Goal: Information Seeking & Learning: Learn about a topic

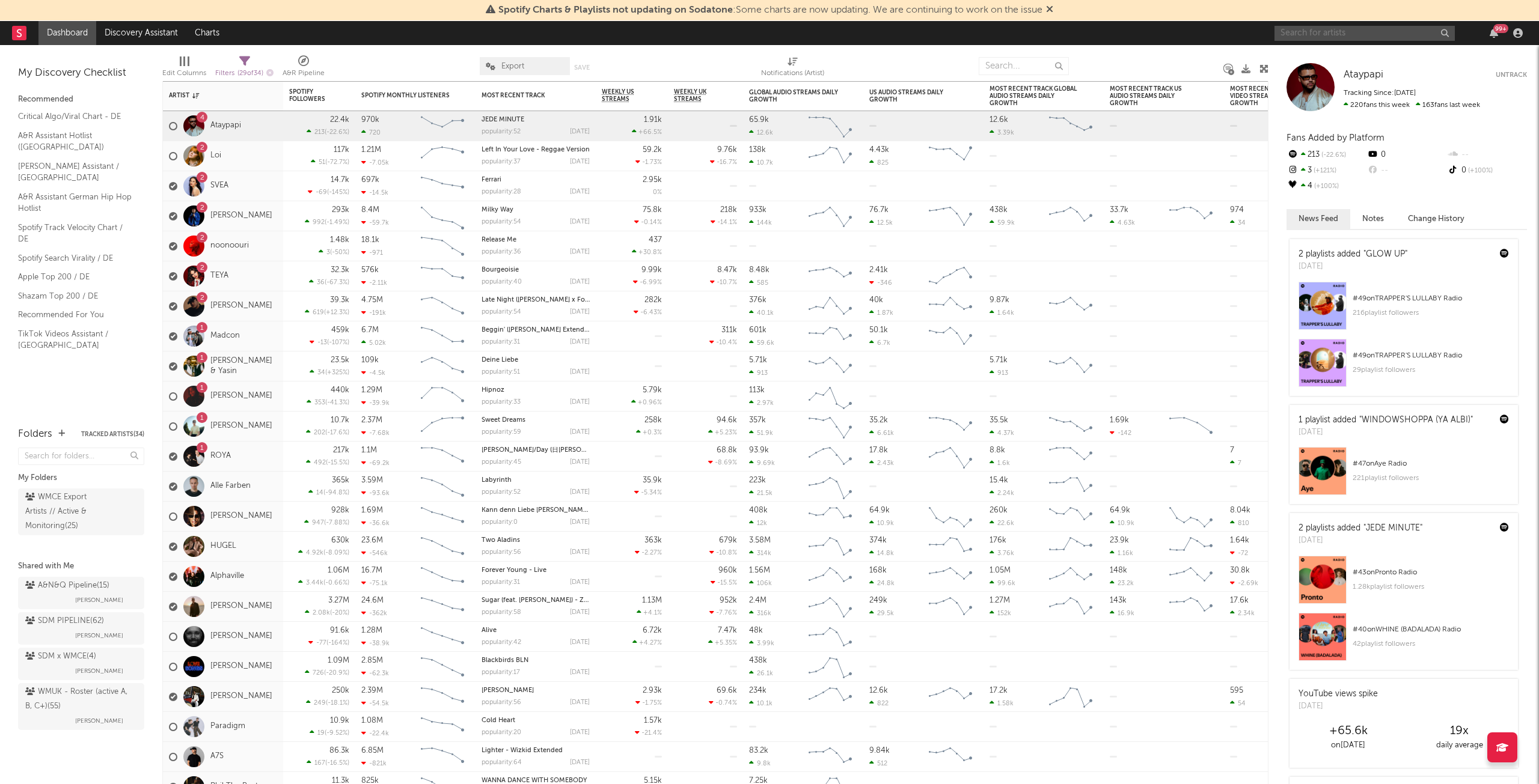
click at [1399, 31] on input "text" at bounding box center [1365, 33] width 180 height 15
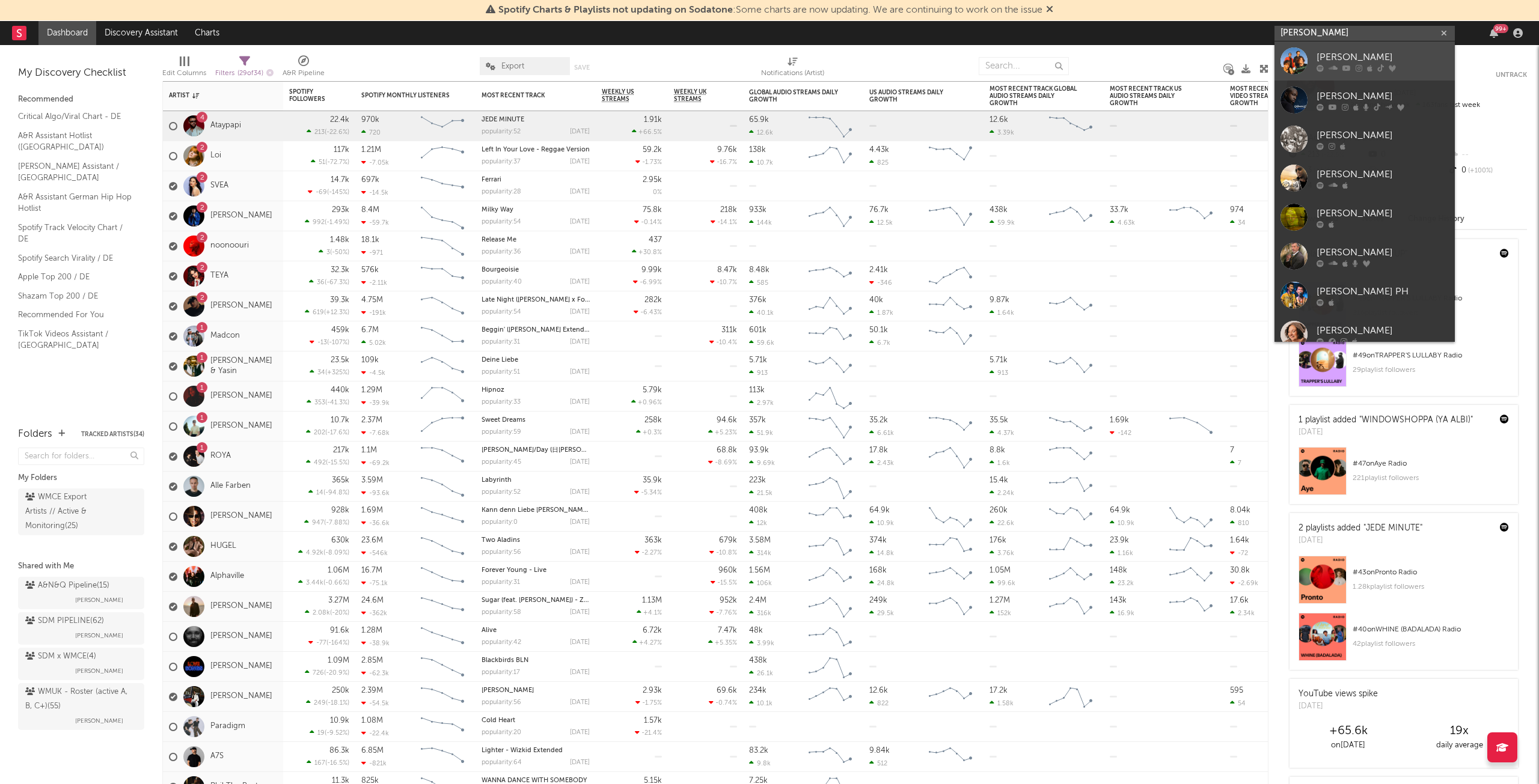
type input "[PERSON_NAME]"
click at [1358, 56] on div "[PERSON_NAME]" at bounding box center [1383, 56] width 133 height 15
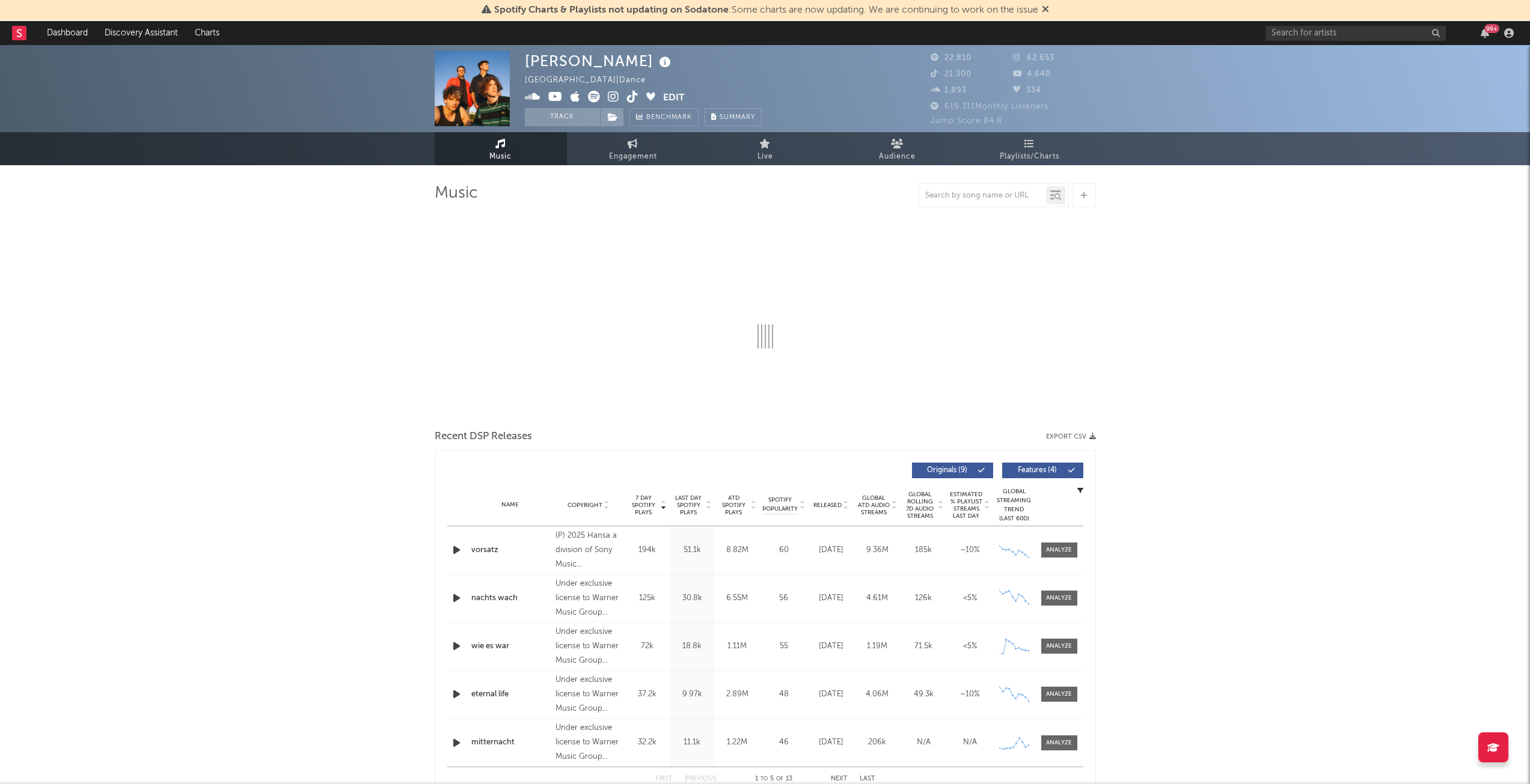
select select "6m"
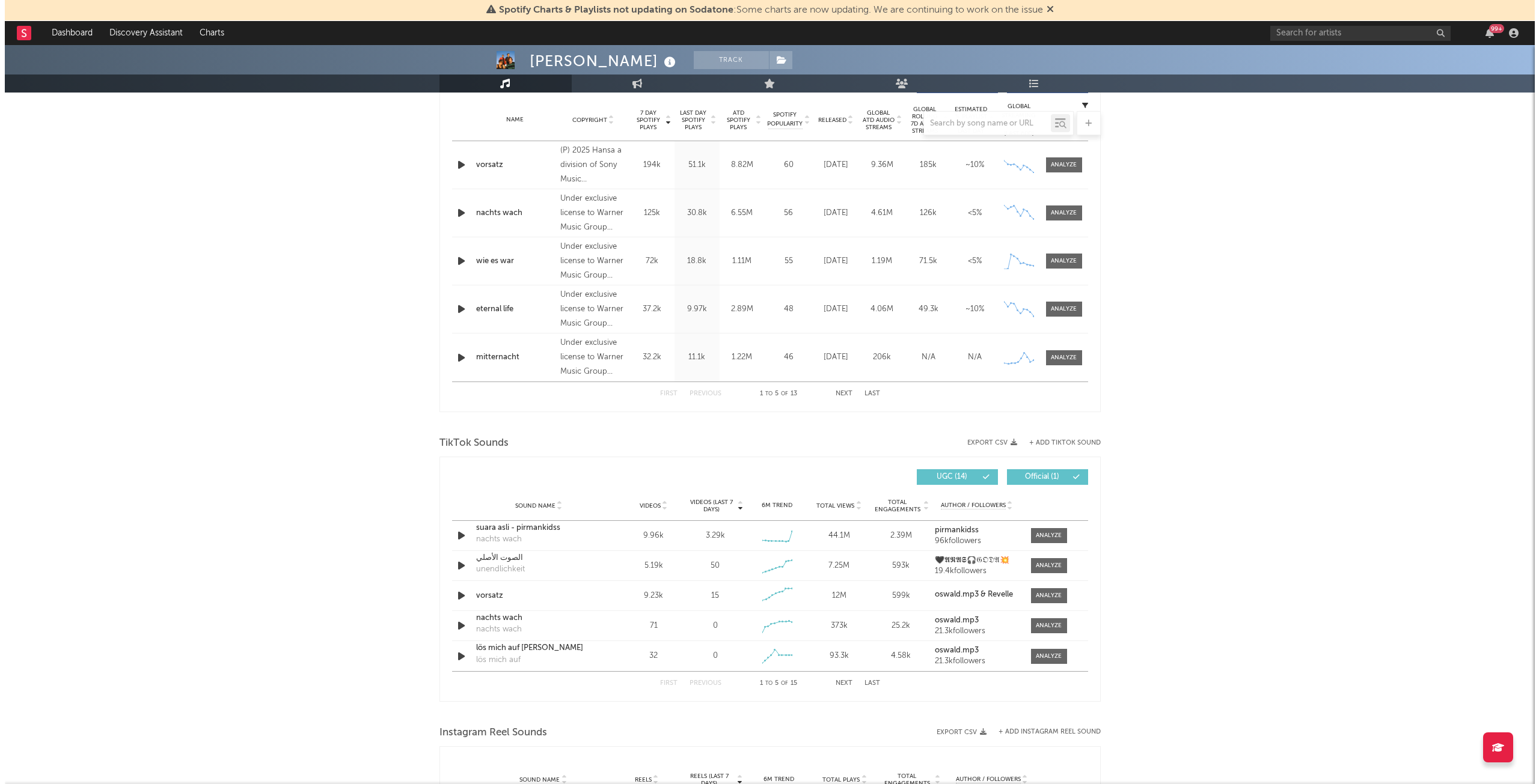
scroll to position [481, 0]
click at [718, 505] on span "Videos (last 7 days)" at bounding box center [706, 505] width 49 height 15
click at [1050, 438] on div "TikTok Sounds" at bounding box center [766, 442] width 662 height 21
click at [1052, 440] on button "+ Add TikTok Sound" at bounding box center [1060, 442] width 71 height 7
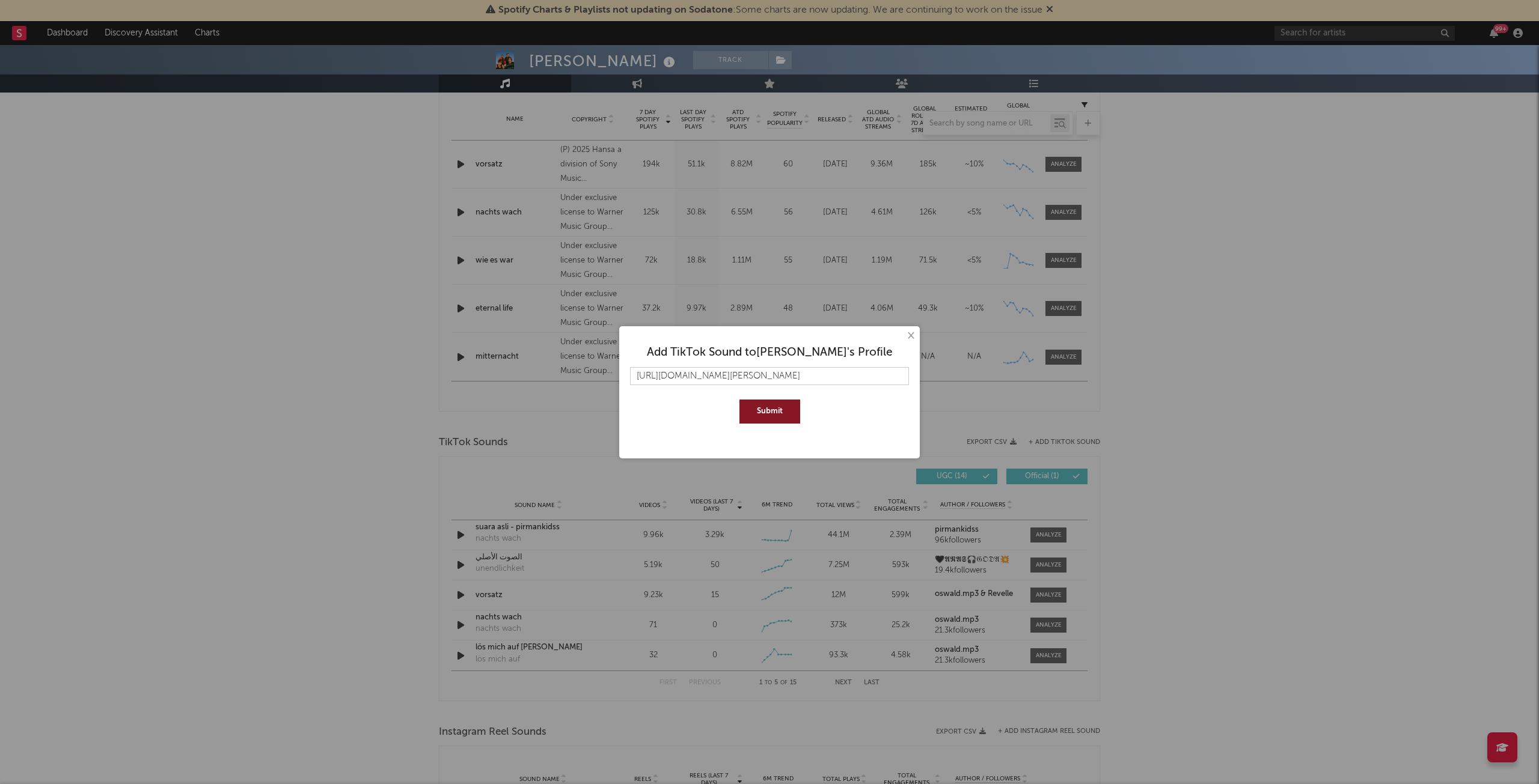
scroll to position [0, 158]
type input "[URL][DOMAIN_NAME][PERSON_NAME]"
click at [788, 405] on button "Submit" at bounding box center [770, 412] width 60 height 24
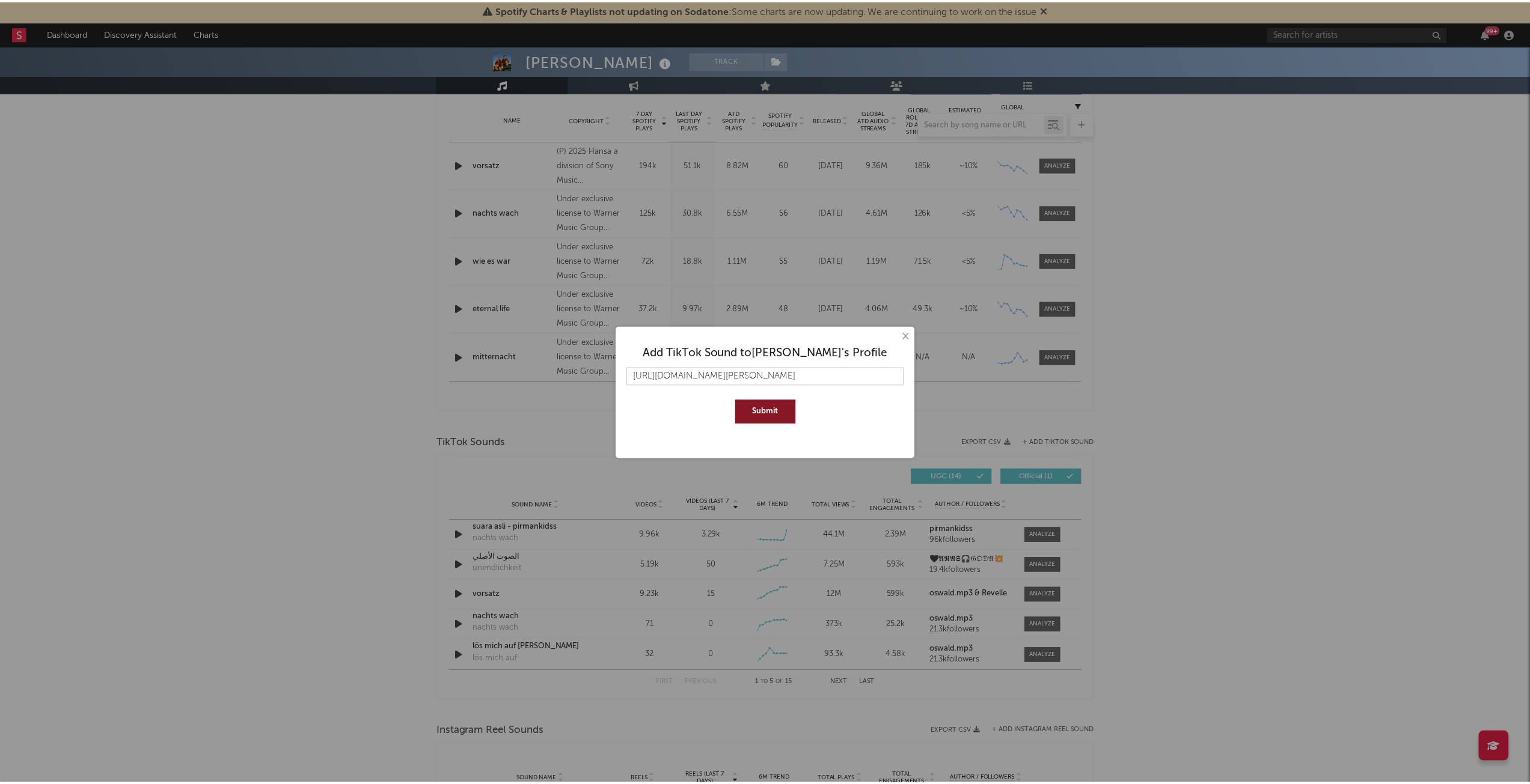
scroll to position [0, 0]
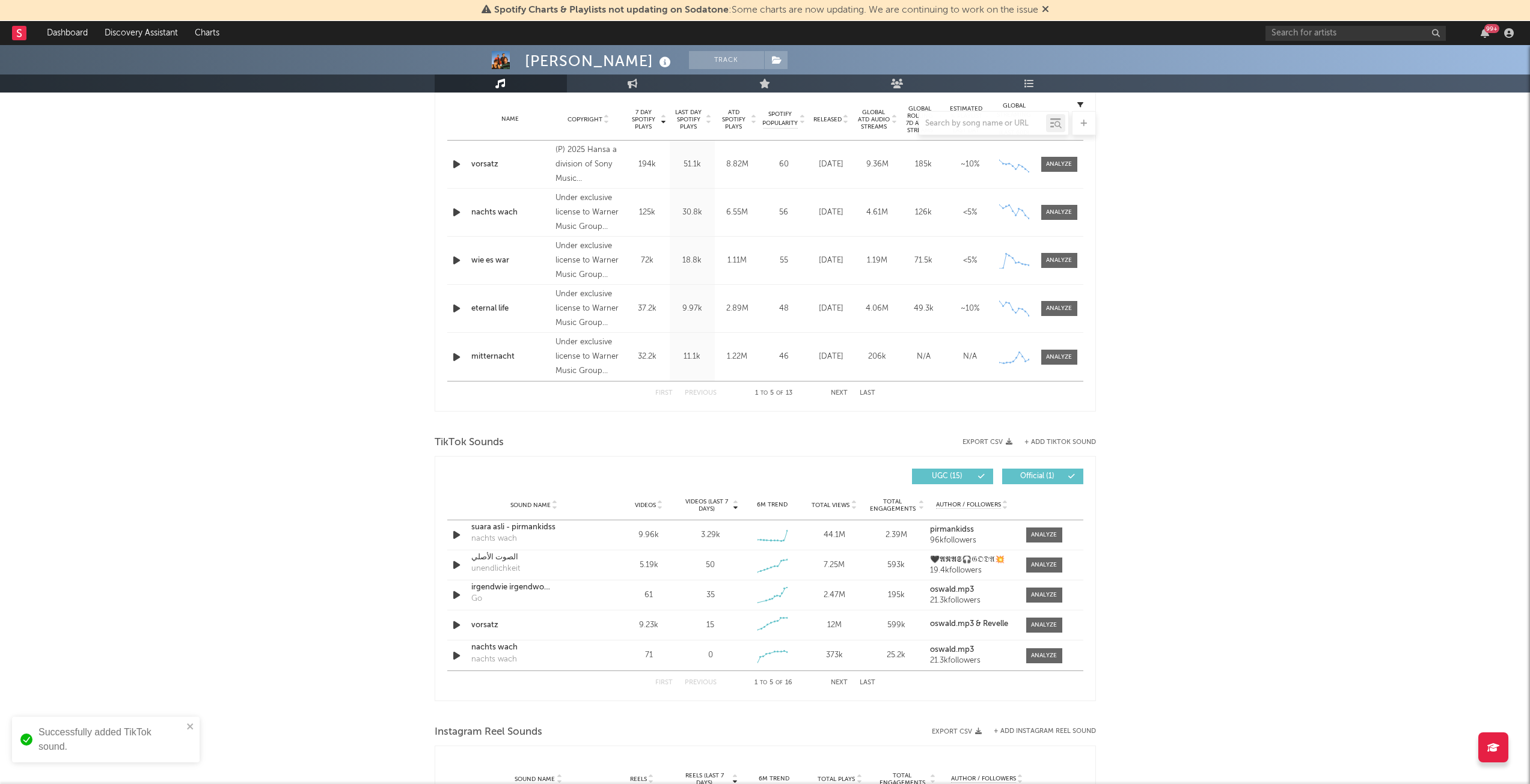
click at [706, 509] on span "Videos (last 7 days)" at bounding box center [706, 505] width 49 height 15
click at [647, 507] on span "Videos" at bounding box center [645, 505] width 21 height 7
click at [837, 684] on button "Next" at bounding box center [839, 683] width 17 height 7
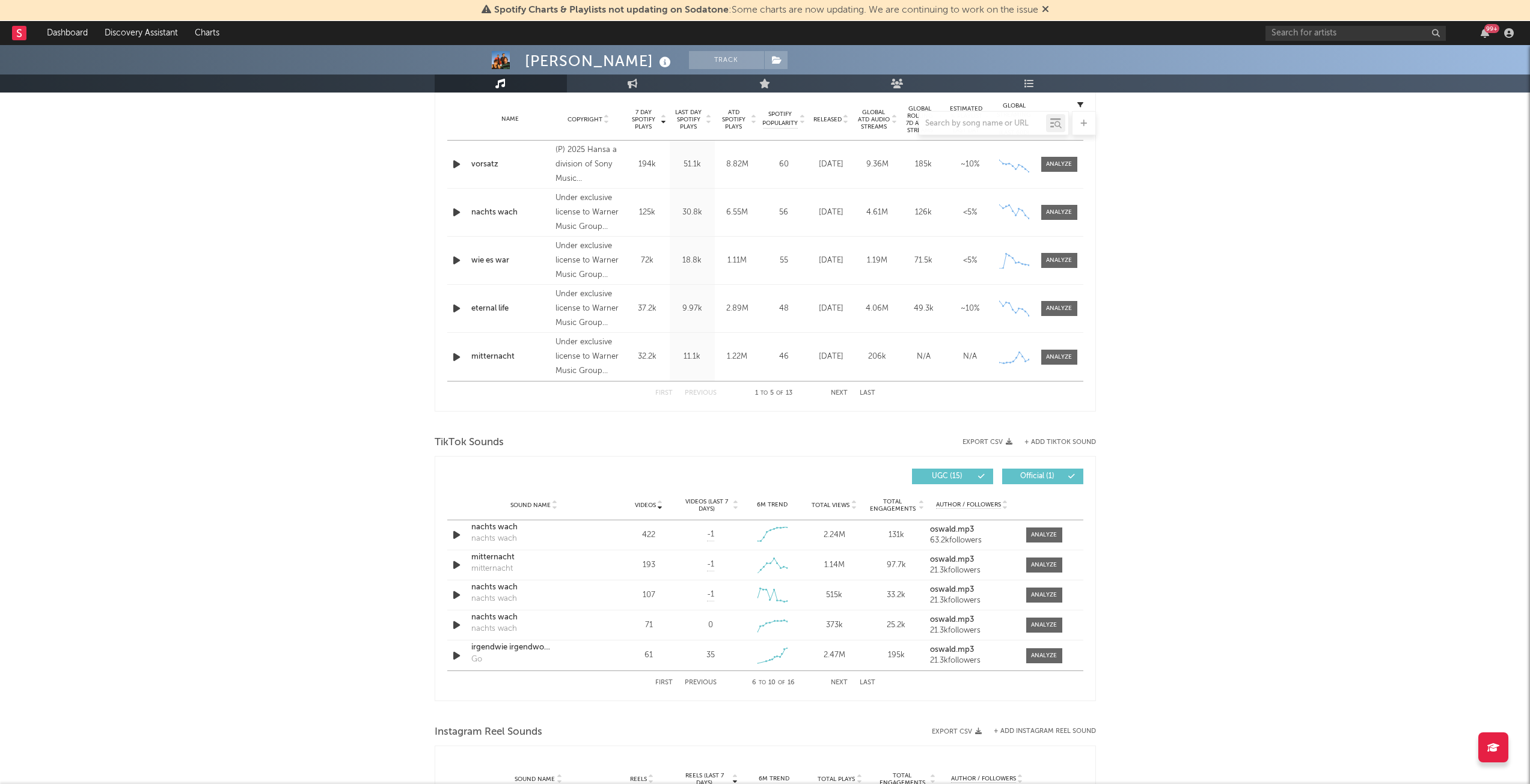
click at [837, 684] on button "Next" at bounding box center [839, 683] width 17 height 7
click at [704, 680] on button "Previous" at bounding box center [700, 683] width 32 height 7
click at [837, 683] on button "Next" at bounding box center [839, 683] width 17 height 7
click at [1029, 657] on span at bounding box center [1044, 655] width 36 height 15
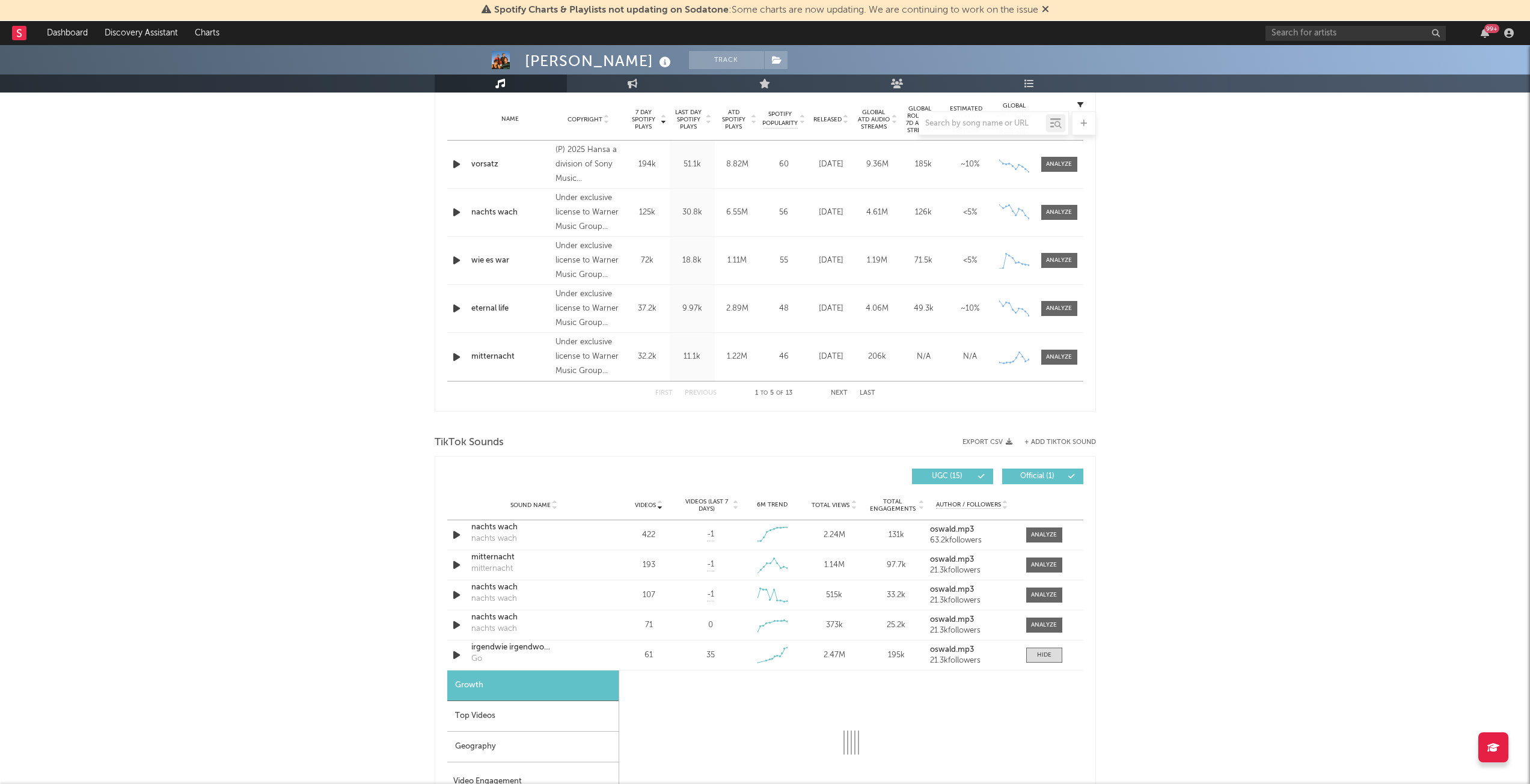
select select "1w"
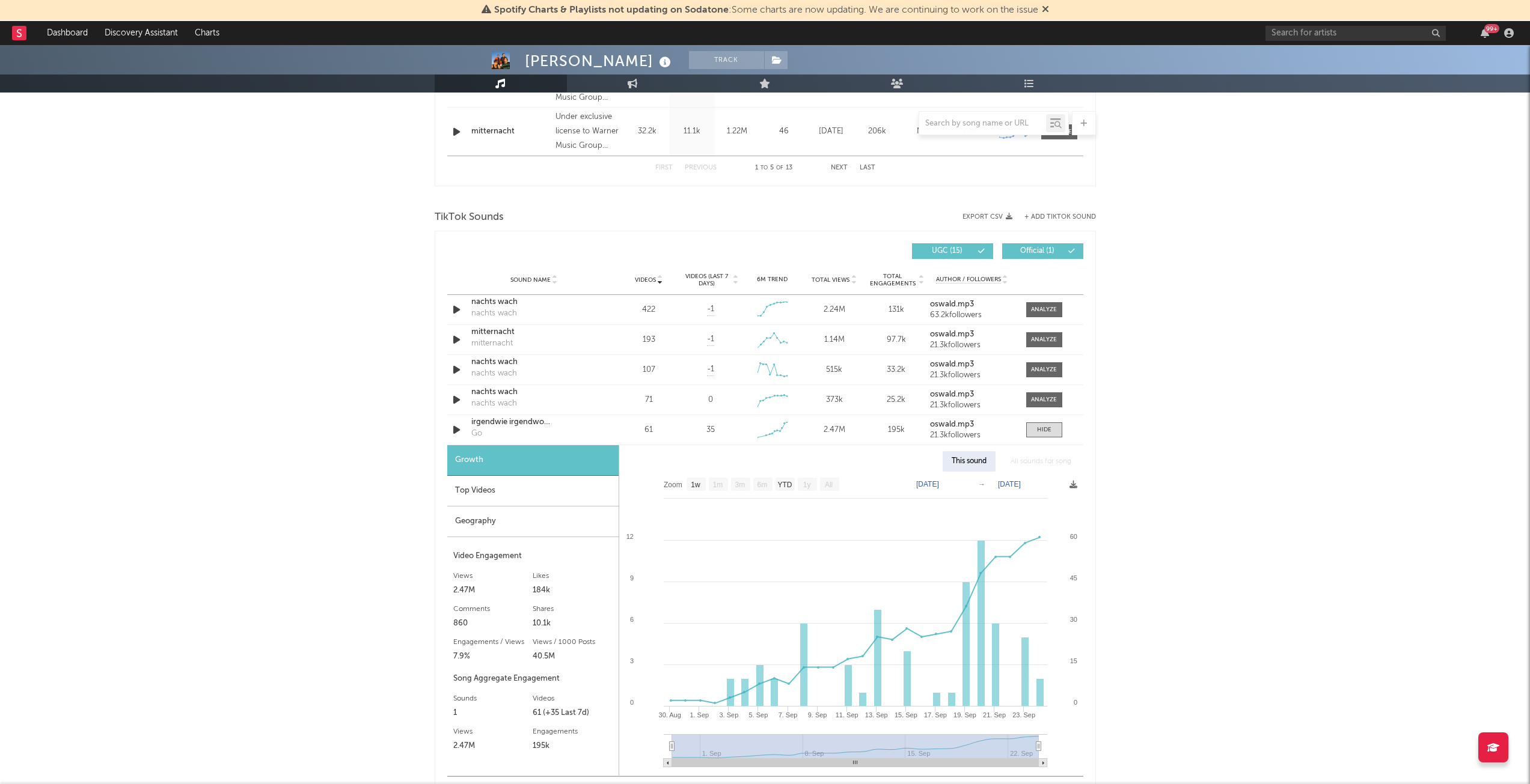
scroll to position [841, 0]
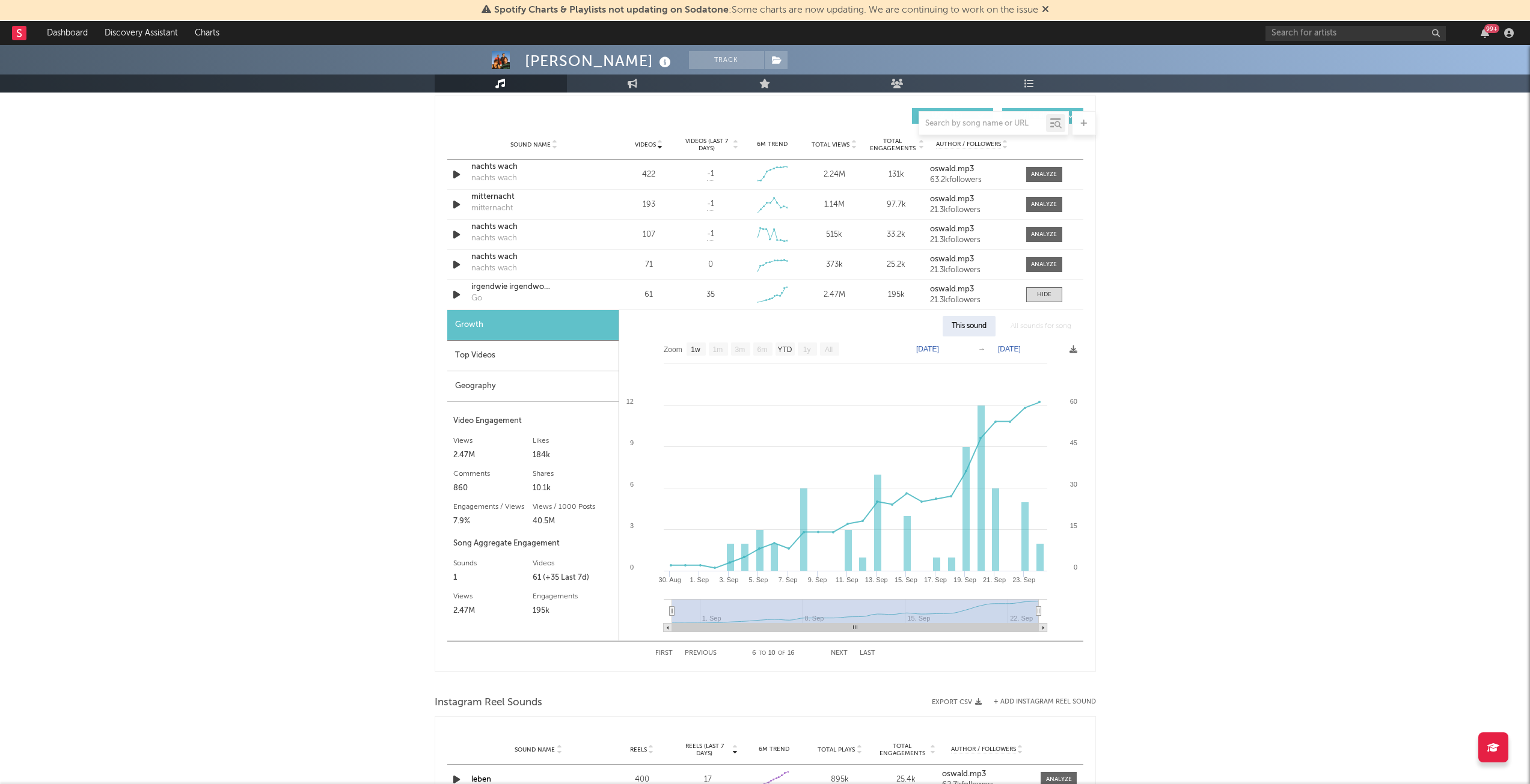
click at [500, 387] on div "Geography" at bounding box center [533, 386] width 171 height 31
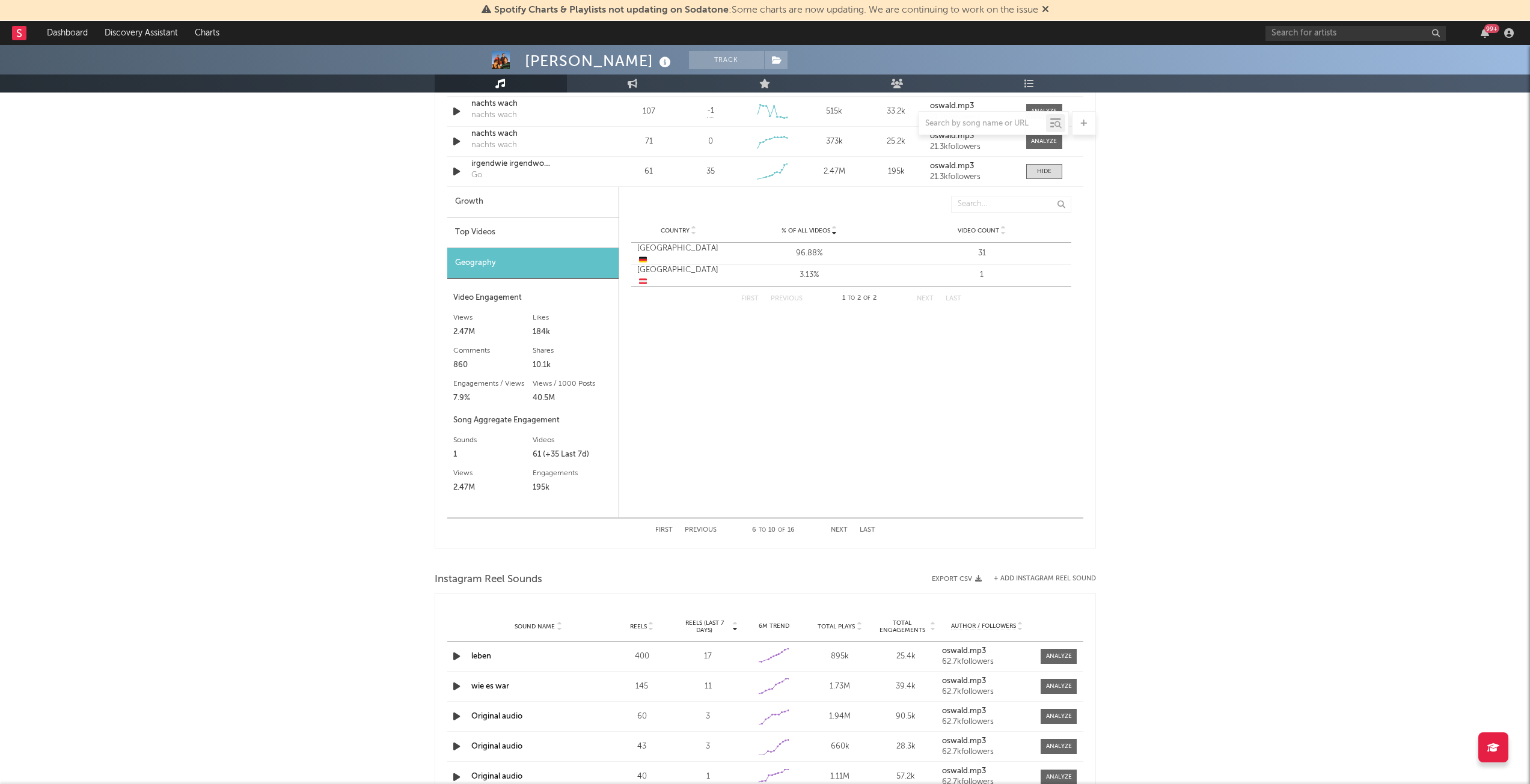
scroll to position [902, 0]
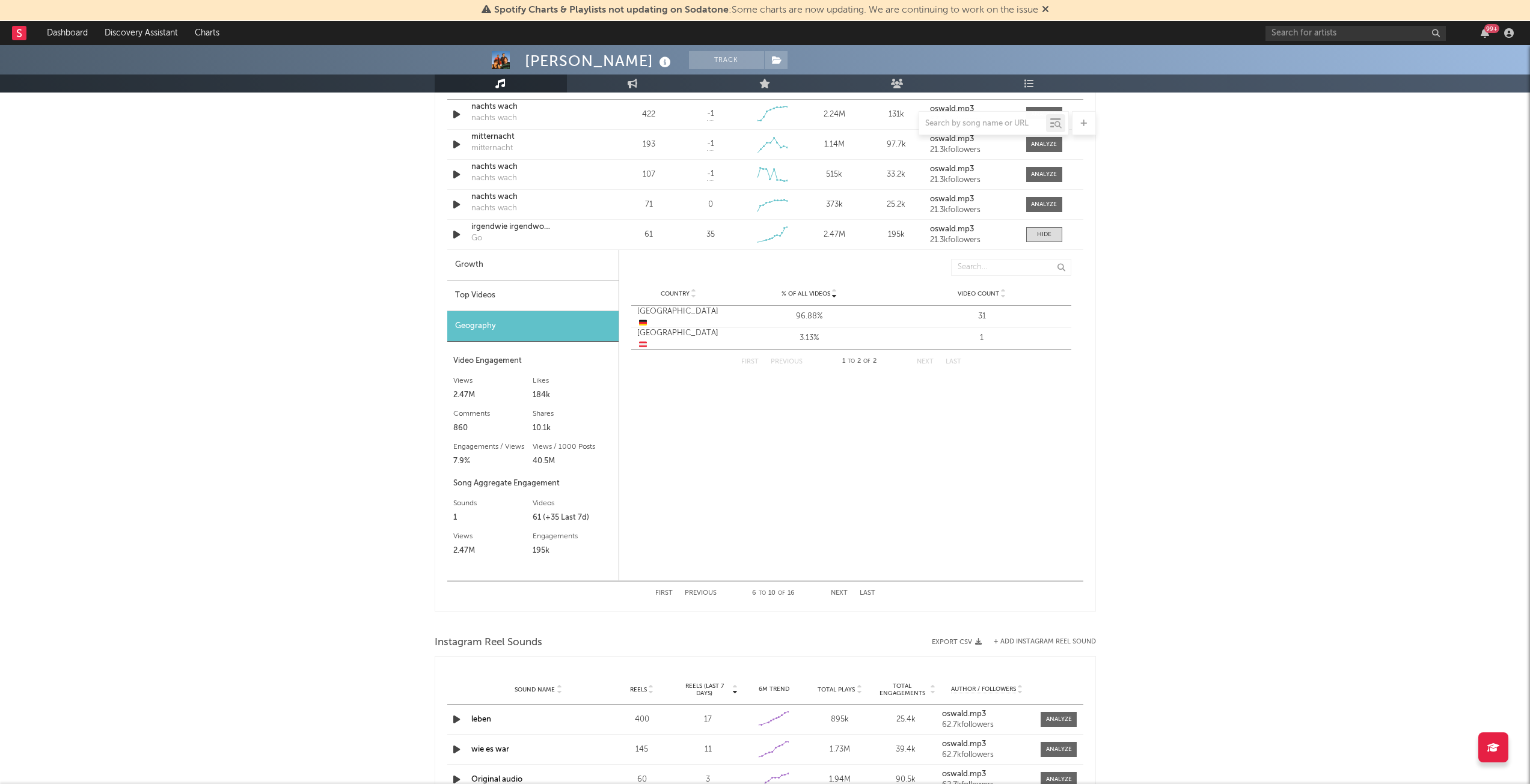
click at [1486, 29] on div "99 +" at bounding box center [1491, 28] width 15 height 9
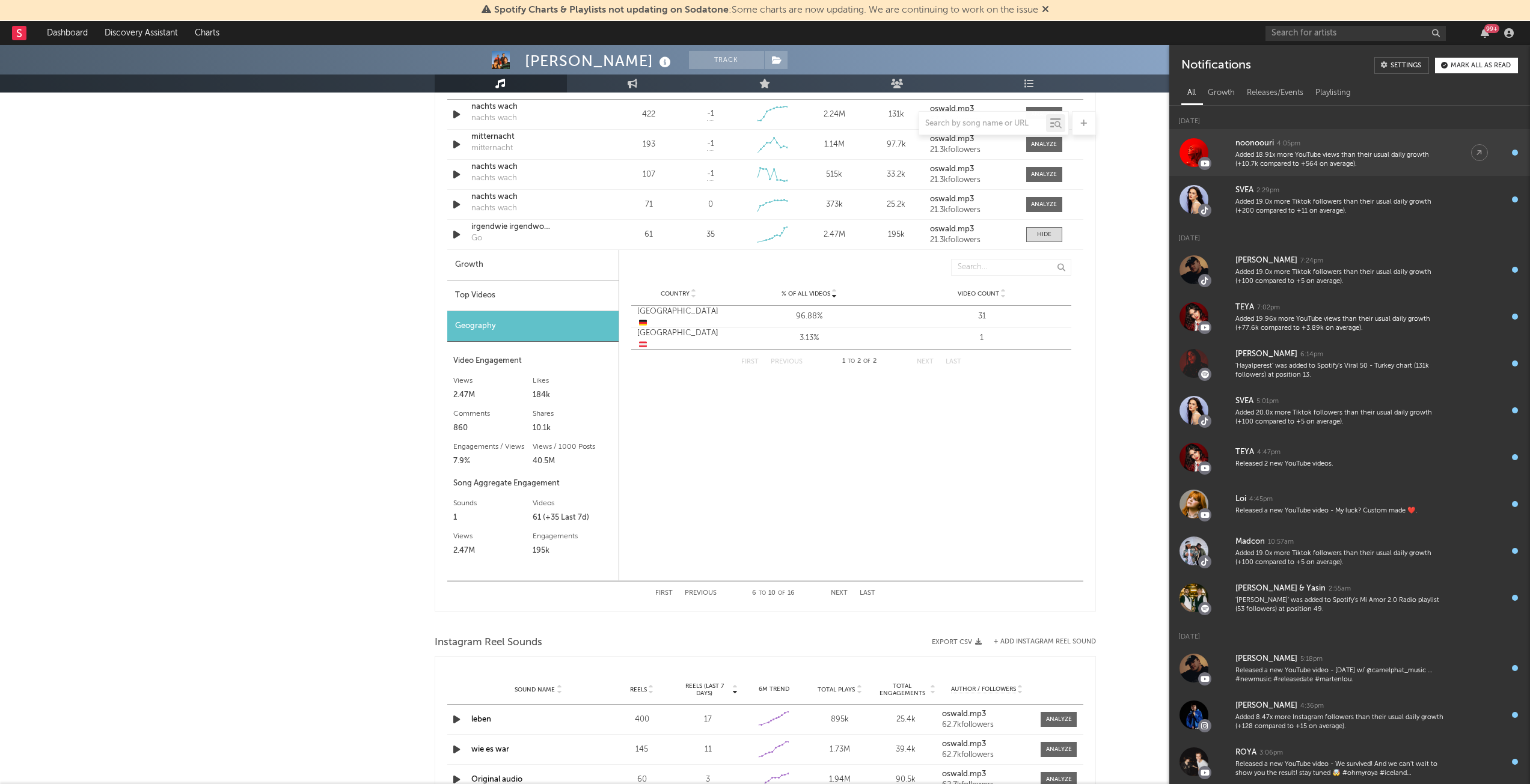
click at [1382, 151] on div "Added 18.91x more YouTube views than their usual daily growth (+10.7k compared …" at bounding box center [1341, 159] width 212 height 19
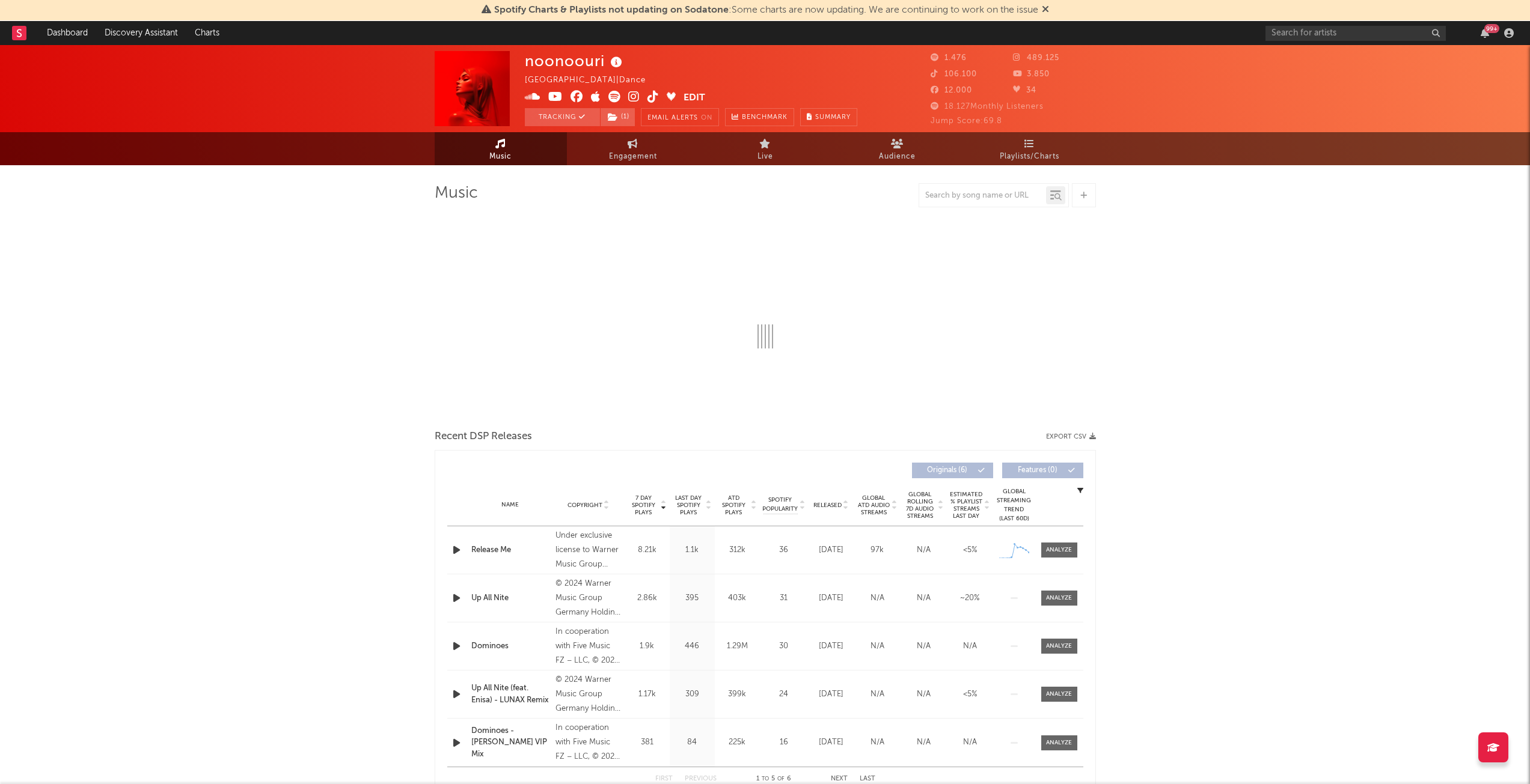
select select "6m"
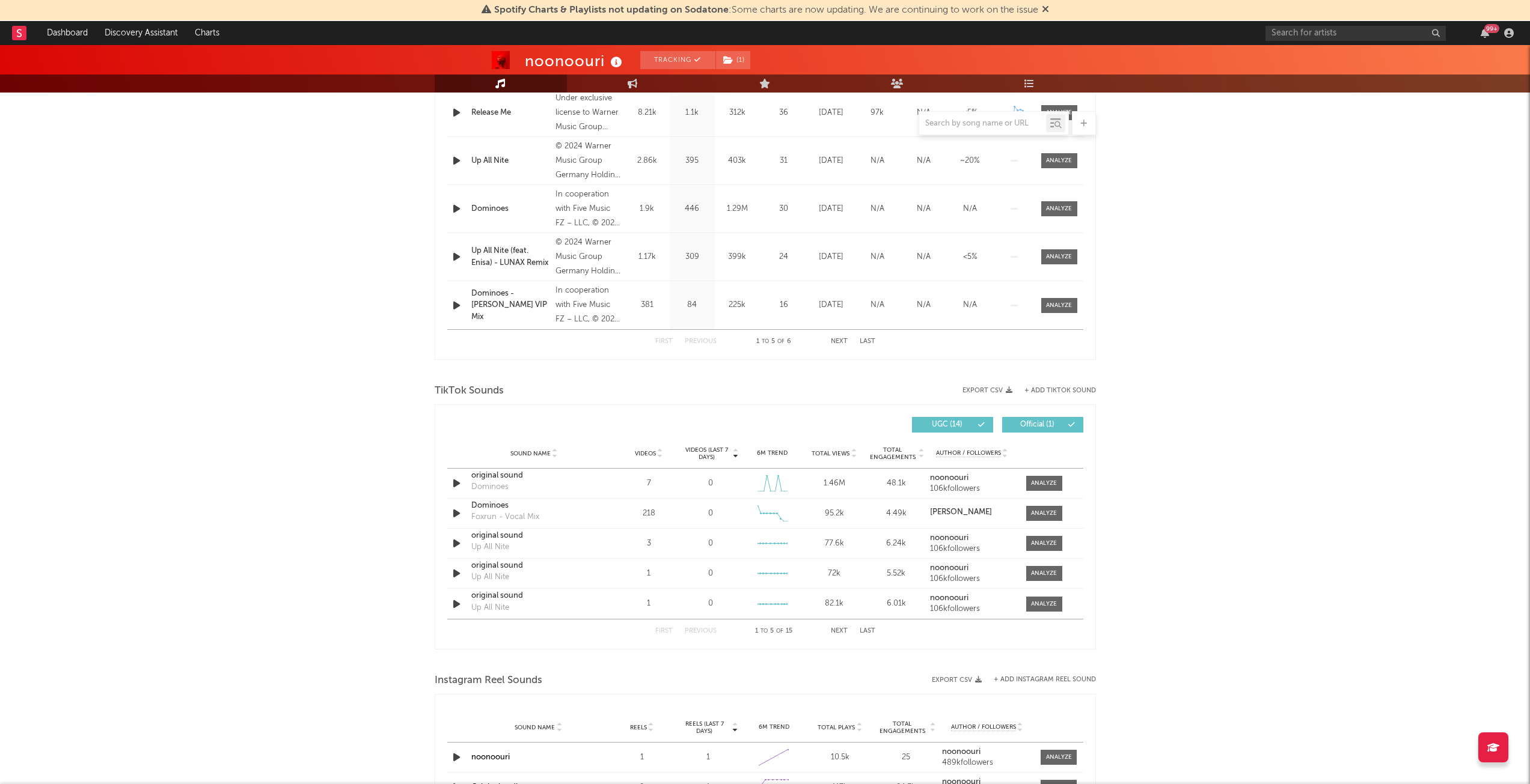
scroll to position [601, 0]
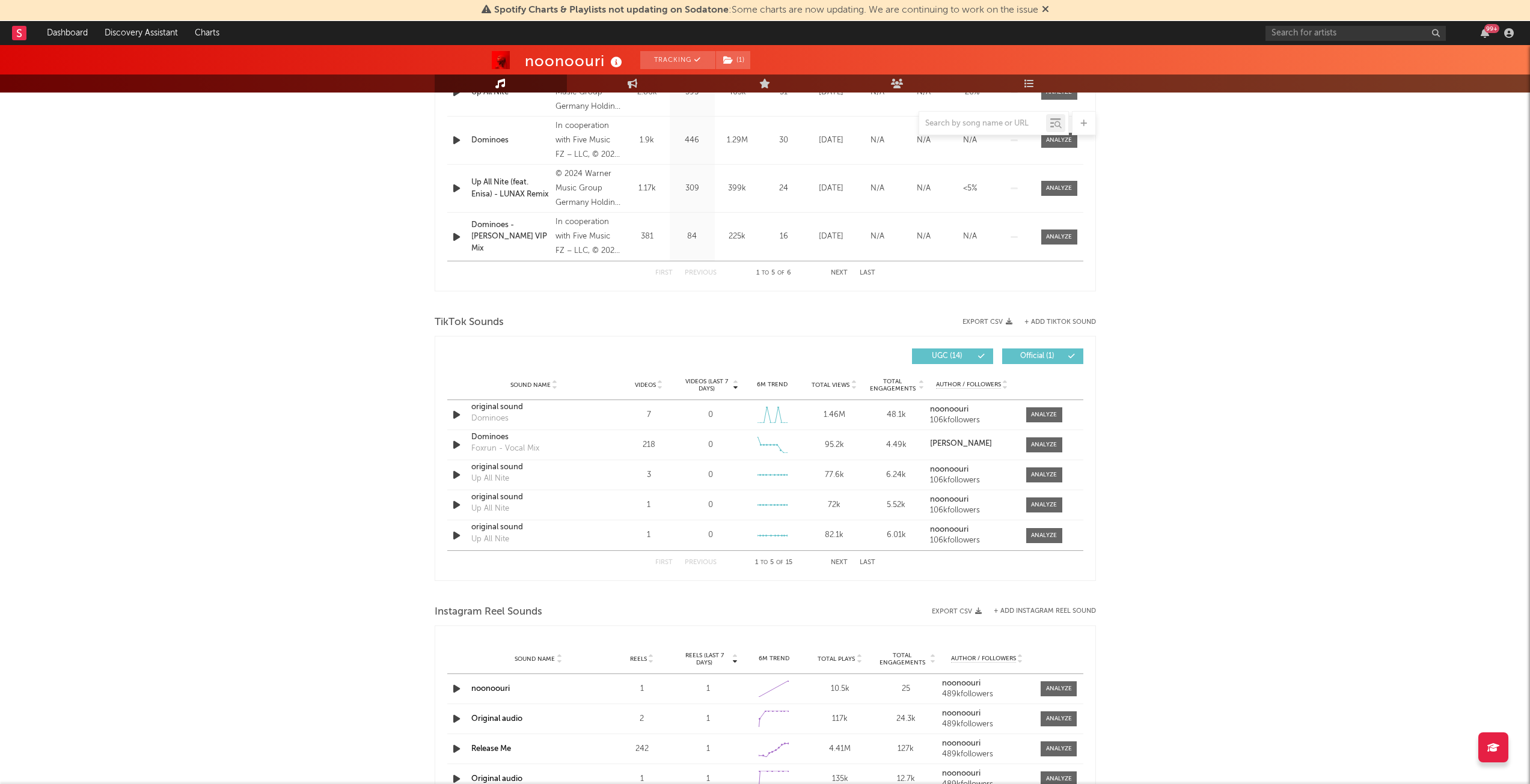
click at [653, 385] on span "Videos" at bounding box center [645, 384] width 21 height 7
click at [707, 383] on span "Videos (last 7 days)" at bounding box center [706, 385] width 49 height 15
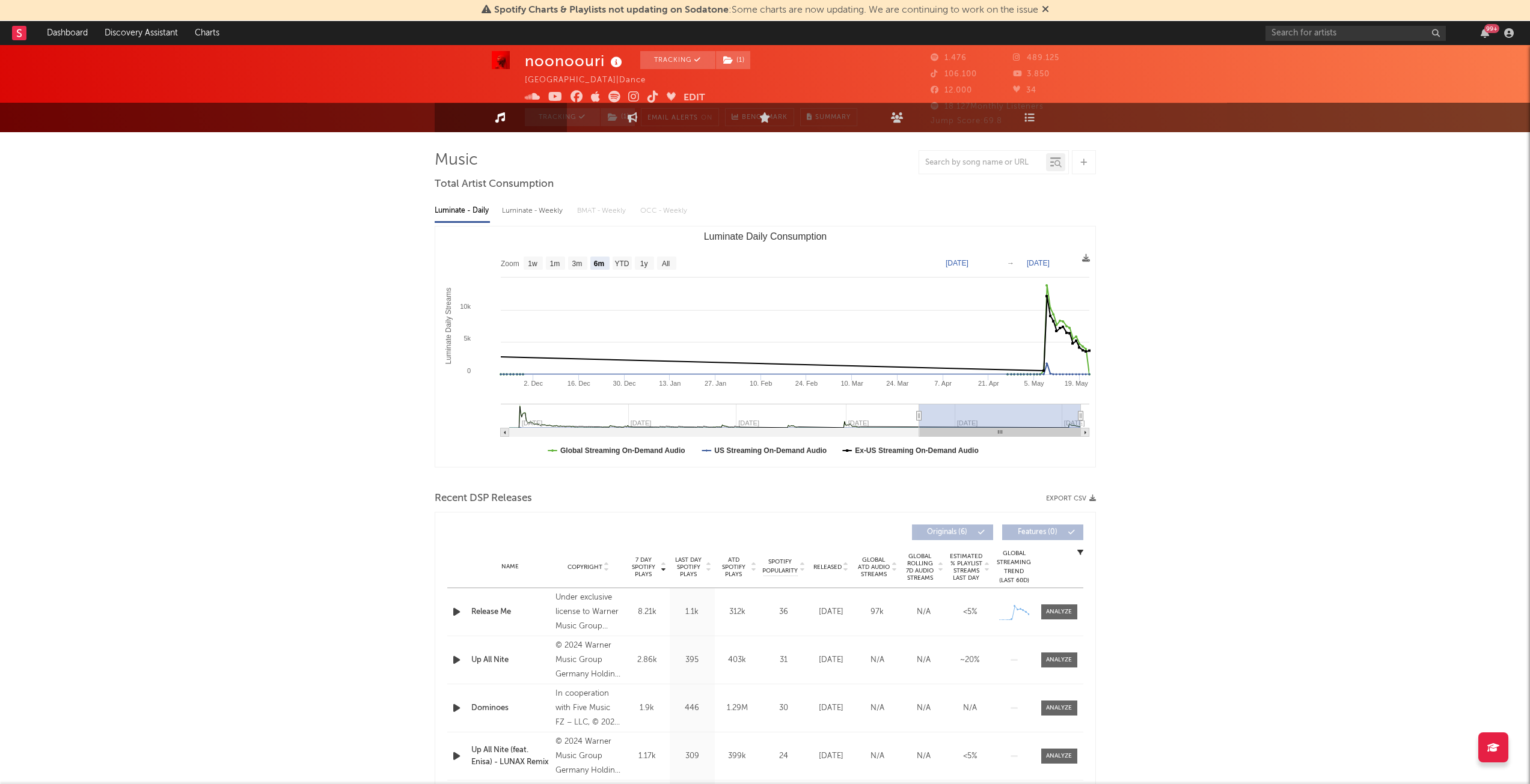
scroll to position [0, 0]
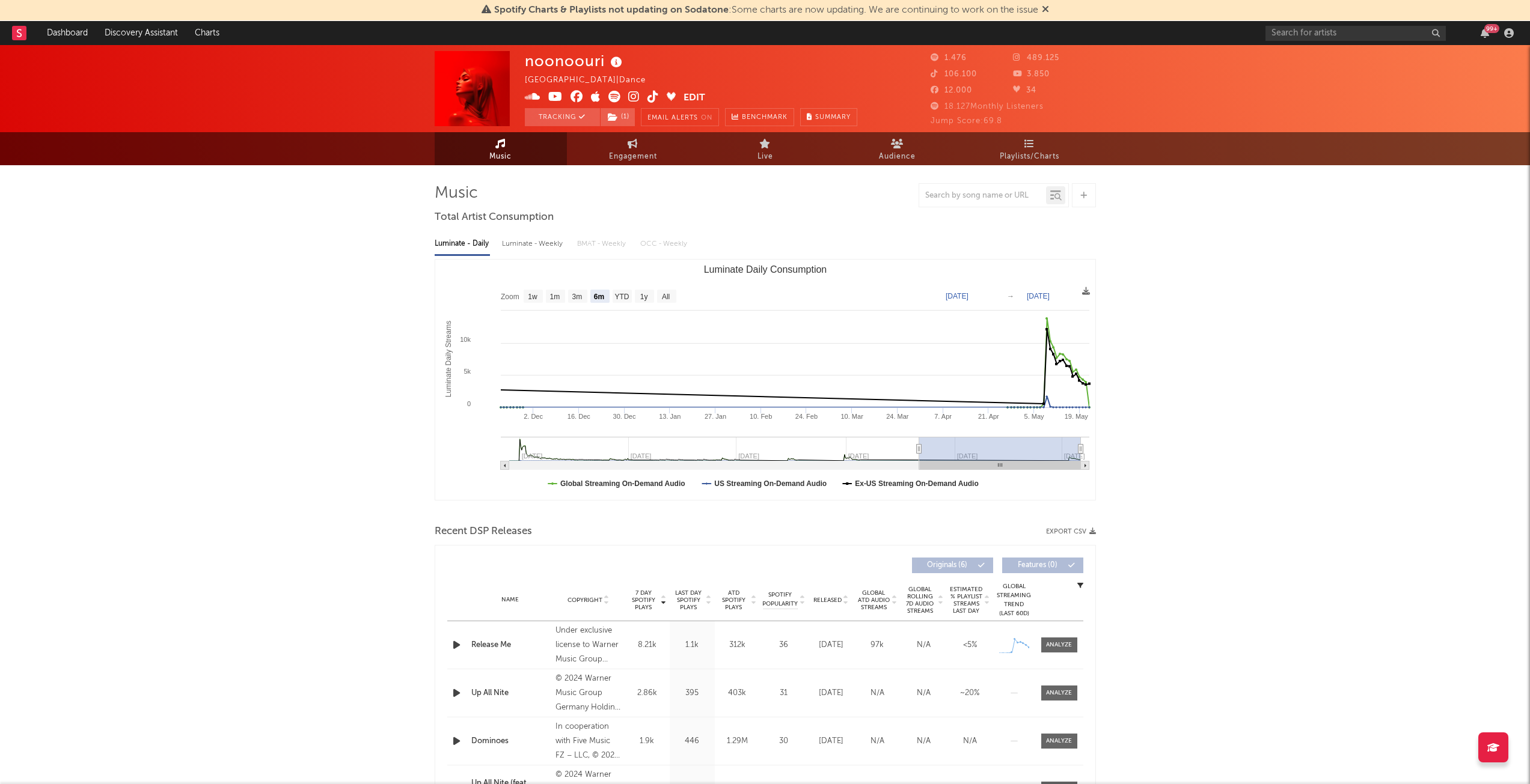
click at [616, 8] on span "Spotify Charts & Playlists not updating on Sodatone" at bounding box center [611, 10] width 235 height 10
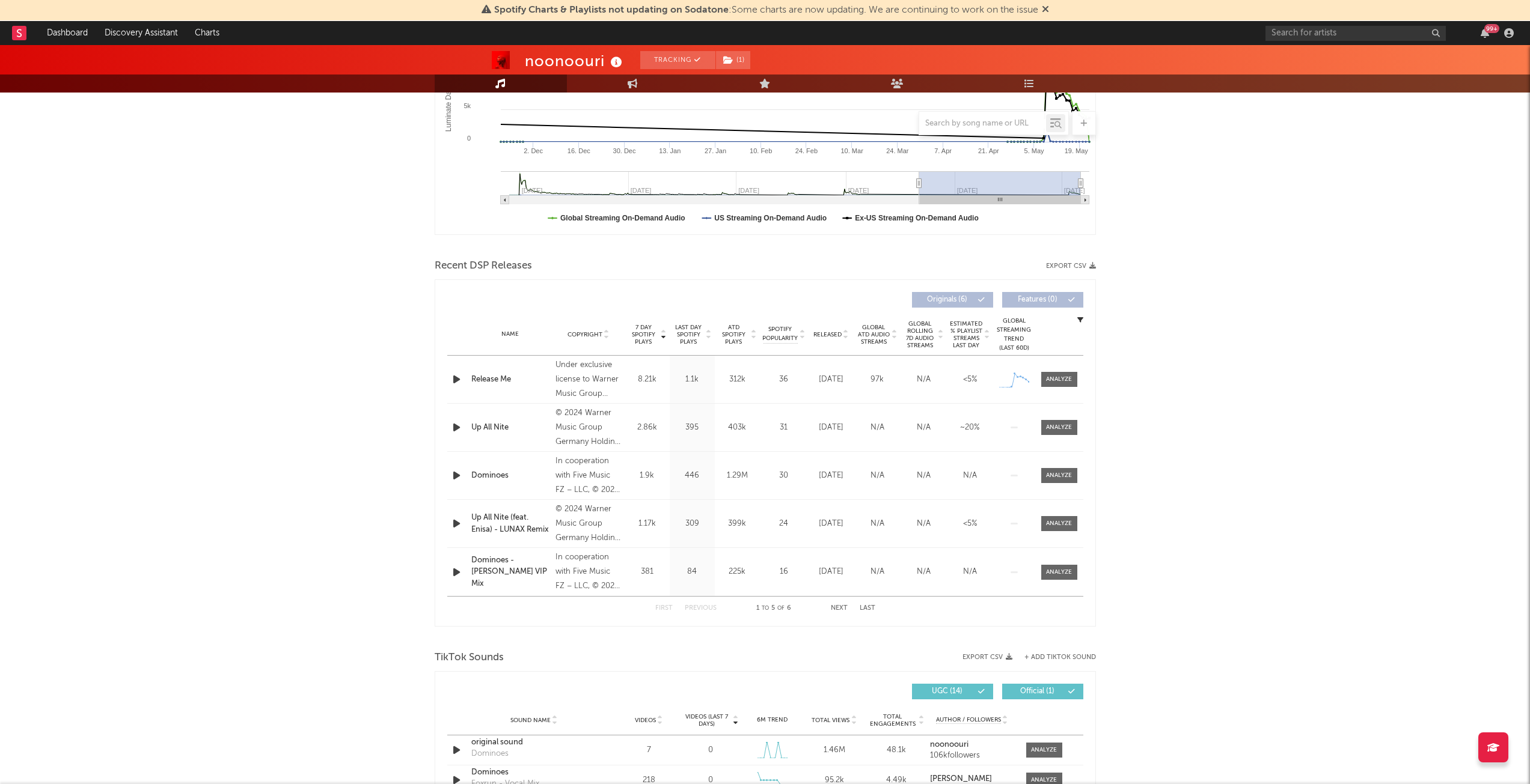
scroll to position [301, 0]
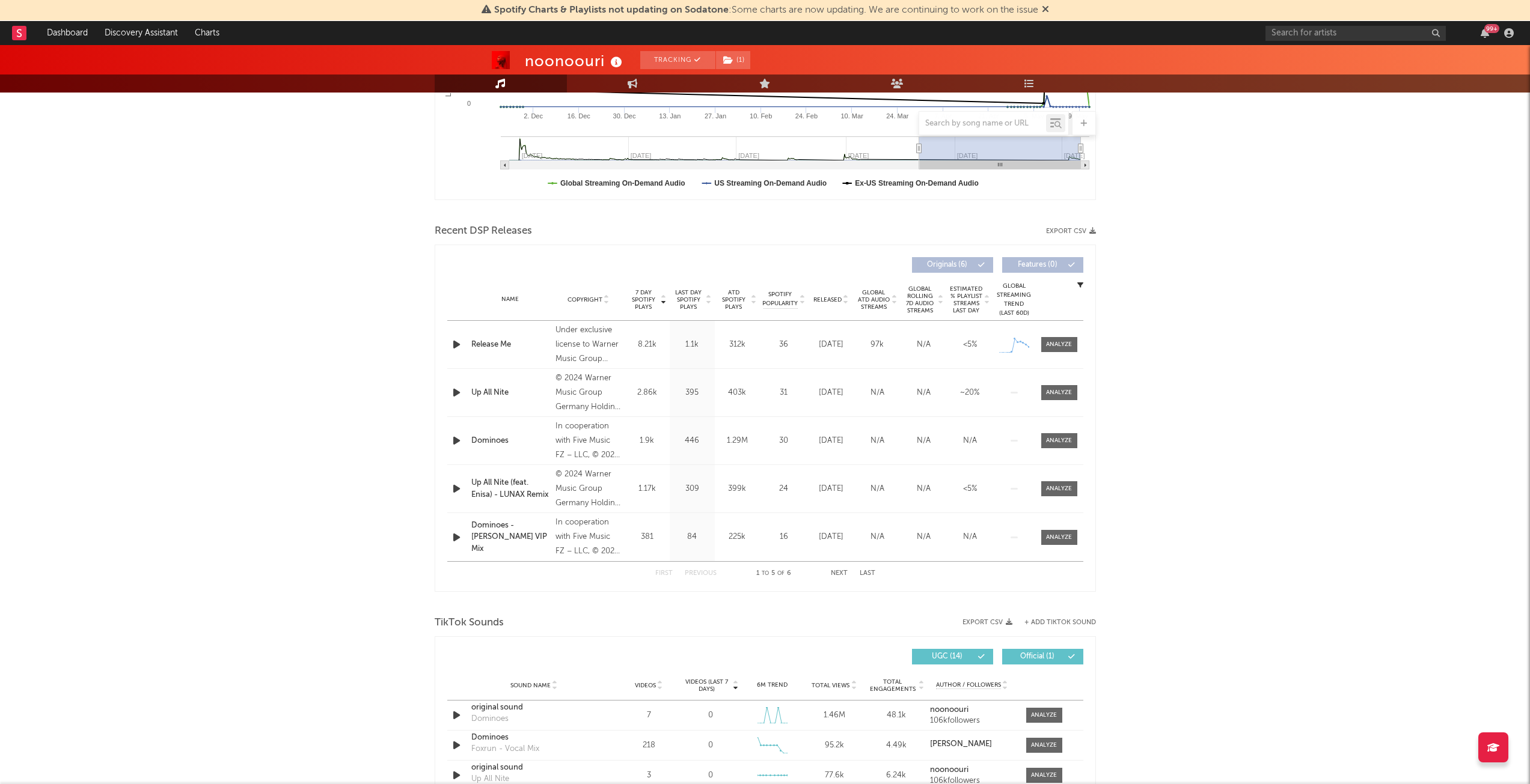
click at [15, 27] on rect at bounding box center [19, 33] width 15 height 15
